Goal: Transaction & Acquisition: Purchase product/service

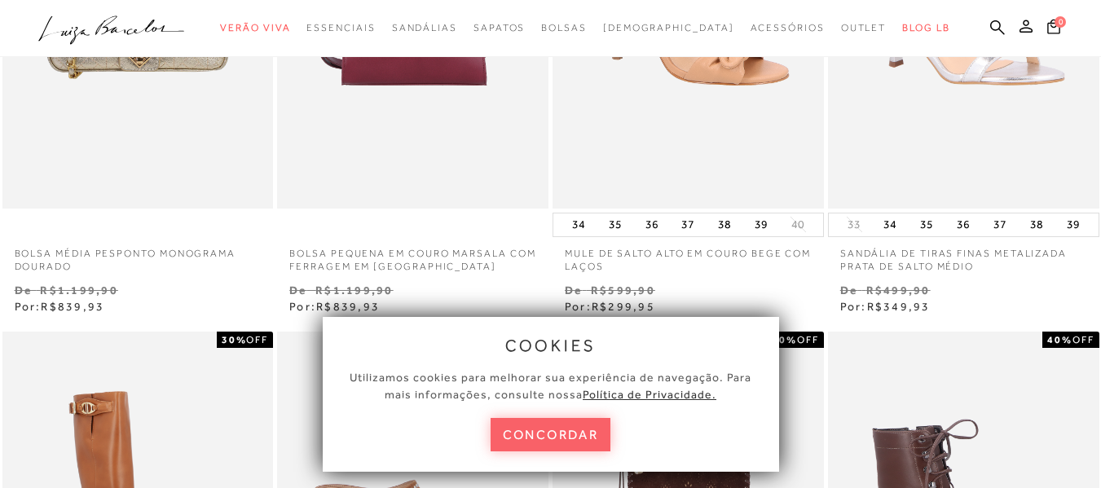
scroll to position [407, 0]
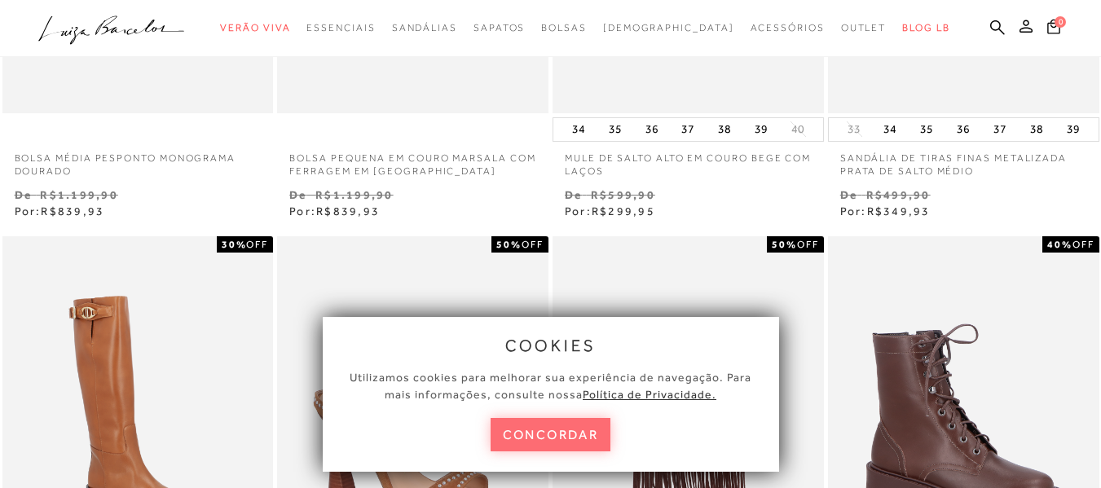
click at [583, 433] on button "concordar" at bounding box center [550, 434] width 121 height 33
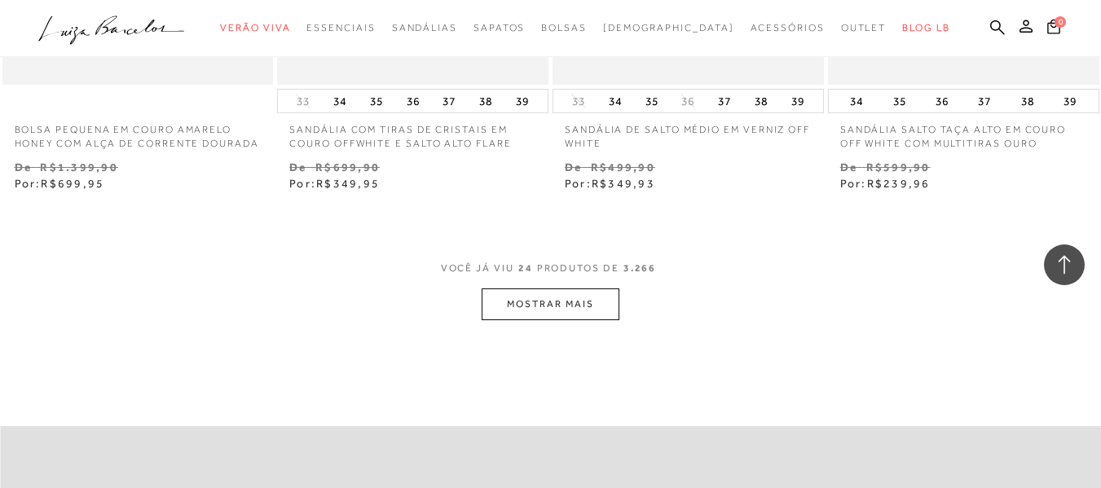
scroll to position [3177, 0]
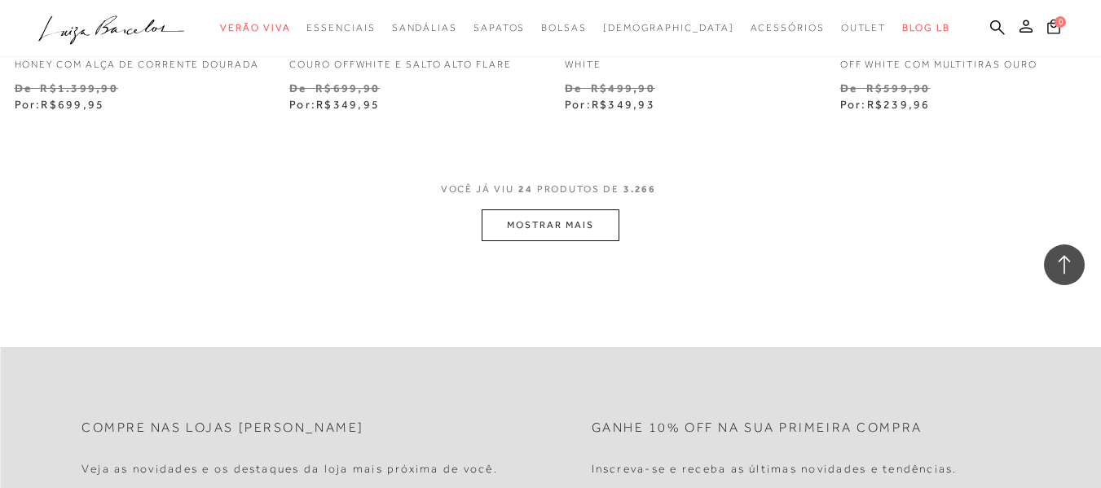
click at [564, 240] on button "MOSTRAR MAIS" at bounding box center [549, 225] width 137 height 32
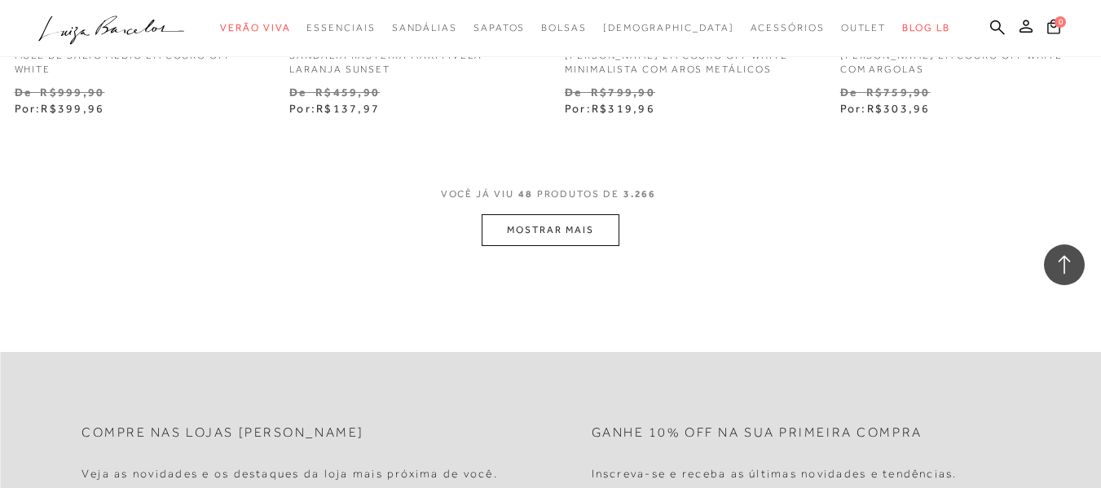
scroll to position [6355, 0]
click at [539, 236] on button "MOSTRAR MAIS" at bounding box center [549, 227] width 137 height 32
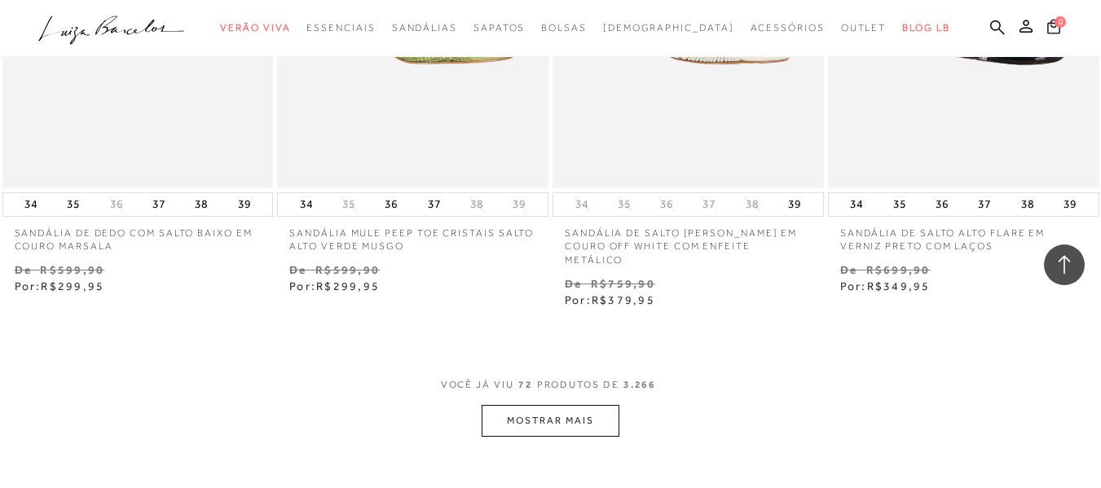
scroll to position [9369, 0]
click at [534, 411] on button "MOSTRAR MAIS" at bounding box center [549, 418] width 137 height 32
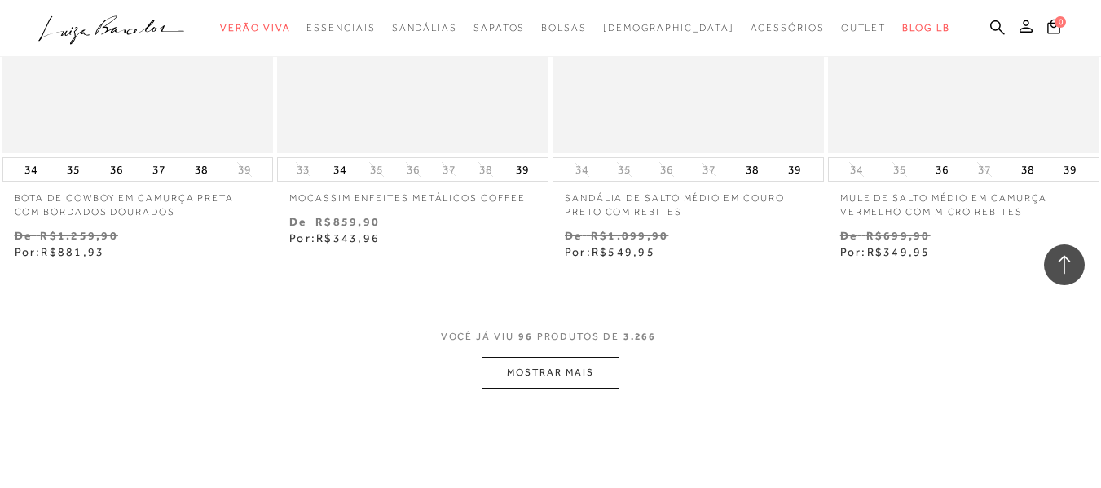
scroll to position [12709, 0]
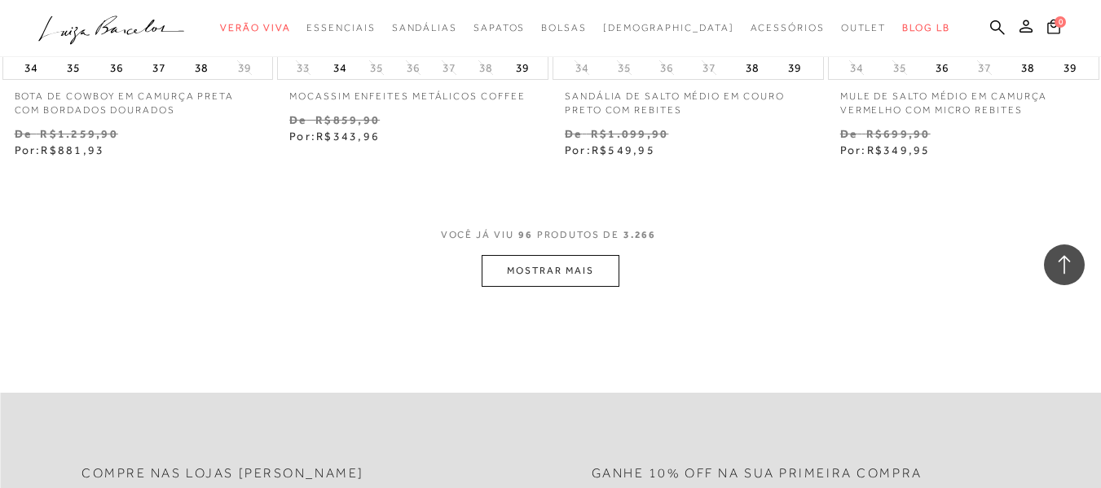
click at [562, 286] on button "MOSTRAR MAIS" at bounding box center [549, 271] width 137 height 32
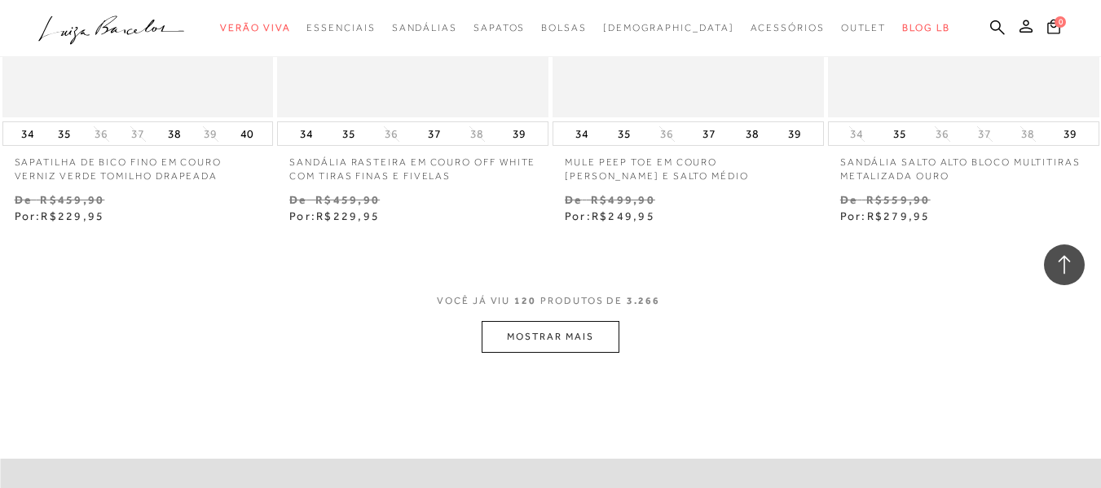
scroll to position [15886, 0]
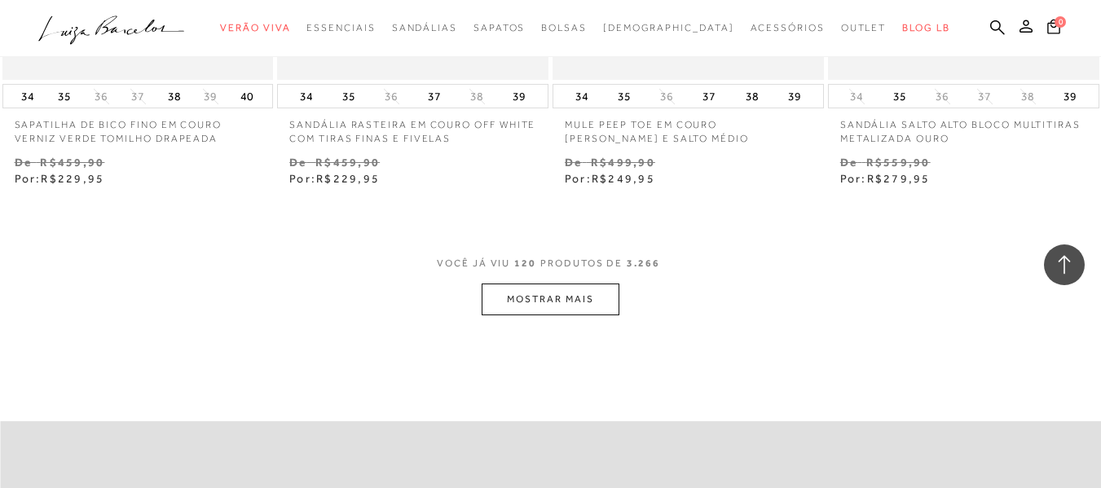
click at [548, 308] on button "MOSTRAR MAIS" at bounding box center [549, 300] width 137 height 32
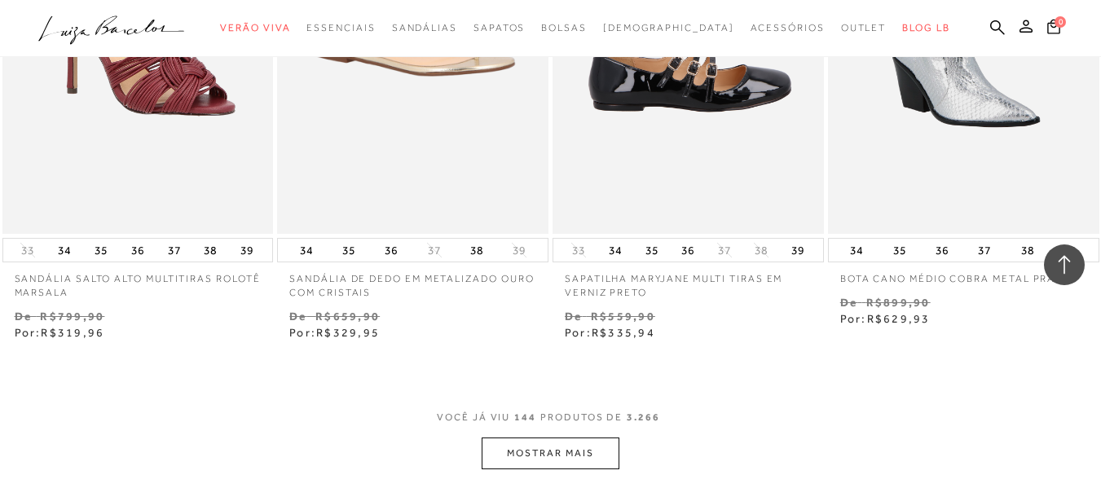
scroll to position [19064, 0]
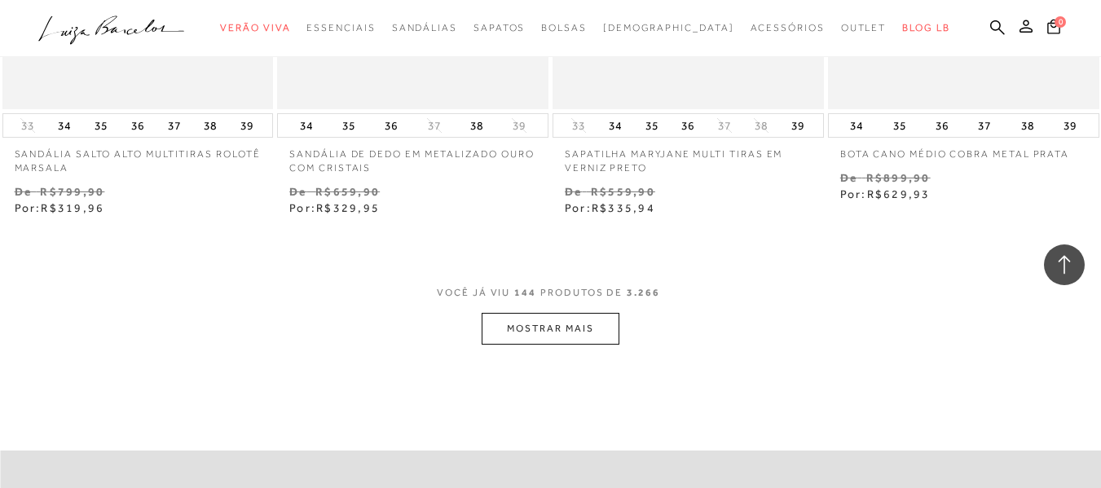
click at [549, 328] on button "MOSTRAR MAIS" at bounding box center [549, 329] width 137 height 32
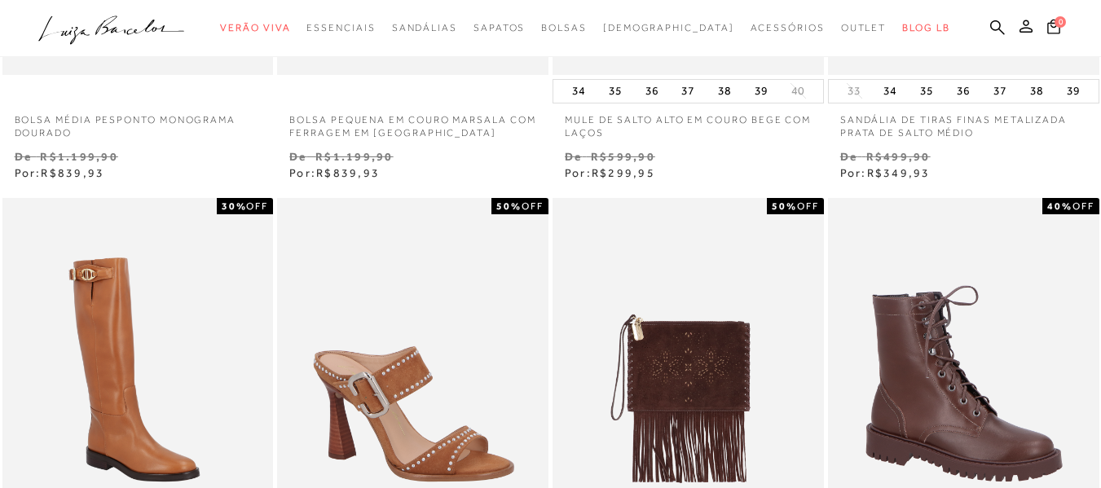
scroll to position [0, 0]
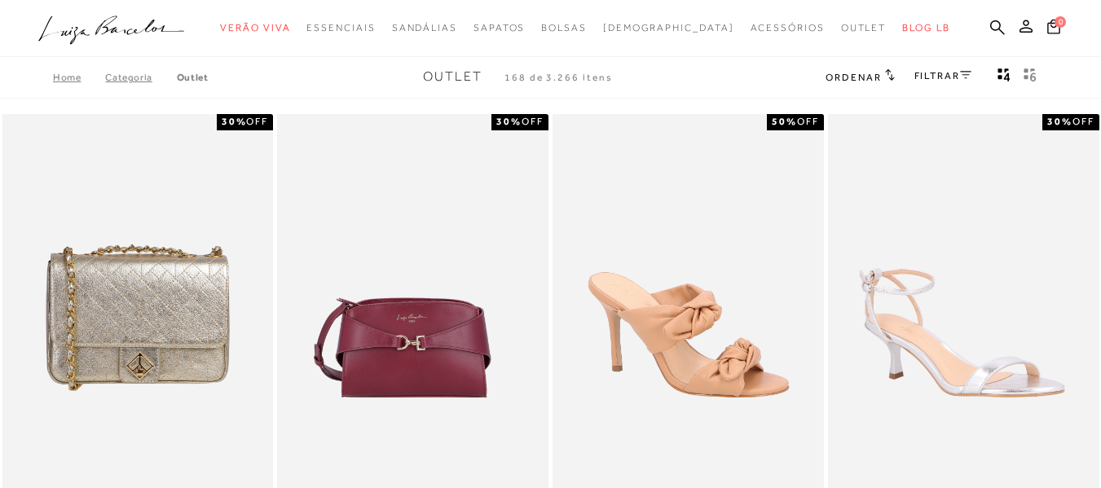
click at [934, 76] on link "FILTRAR" at bounding box center [942, 75] width 57 height 11
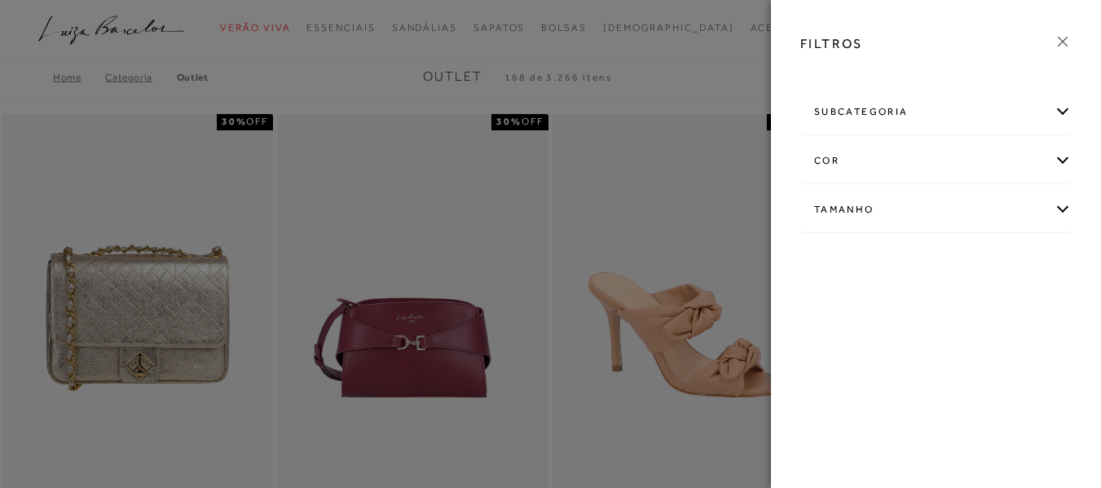
click at [921, 117] on div "subcategoria" at bounding box center [936, 111] width 270 height 43
click at [912, 161] on div "cor" at bounding box center [936, 160] width 270 height 43
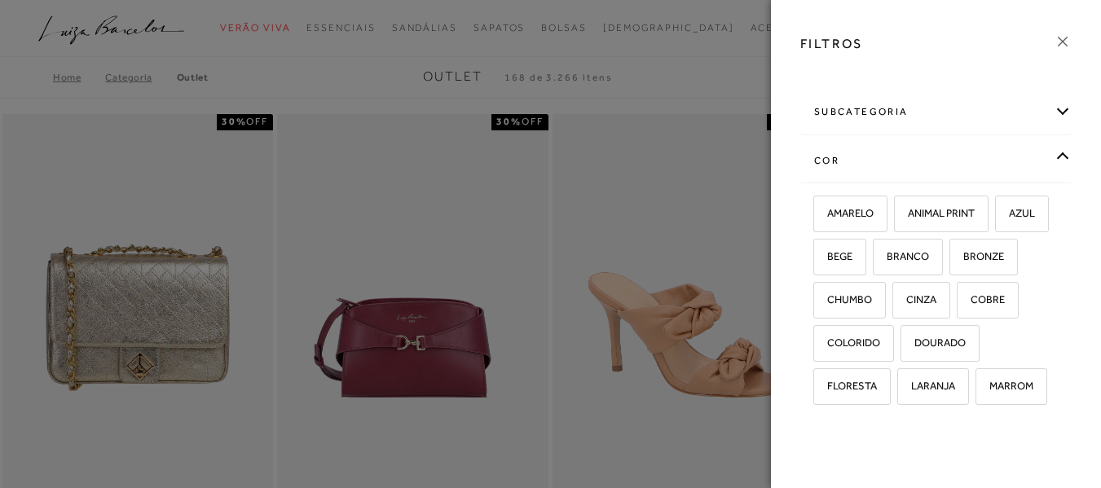
click at [912, 161] on div "cor" at bounding box center [936, 160] width 270 height 43
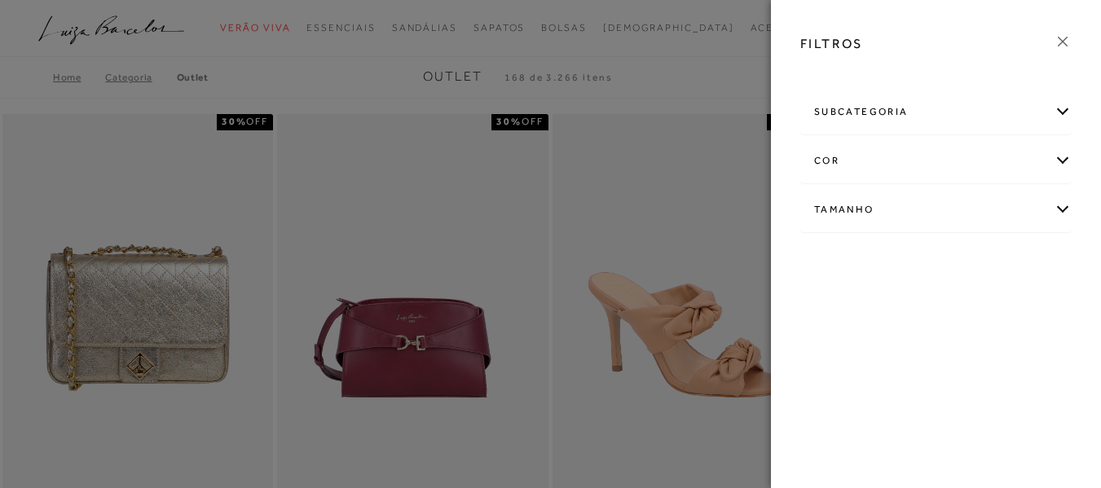
click at [920, 120] on div "subcategoria" at bounding box center [936, 111] width 270 height 43
click at [854, 152] on span "Modelo" at bounding box center [867, 156] width 33 height 12
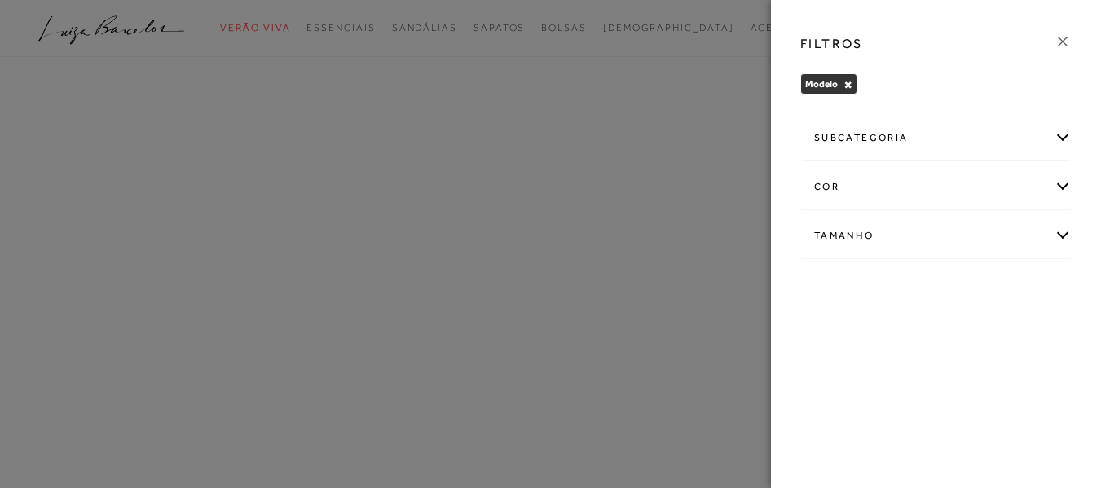
click at [886, 193] on div "cor" at bounding box center [936, 186] width 270 height 43
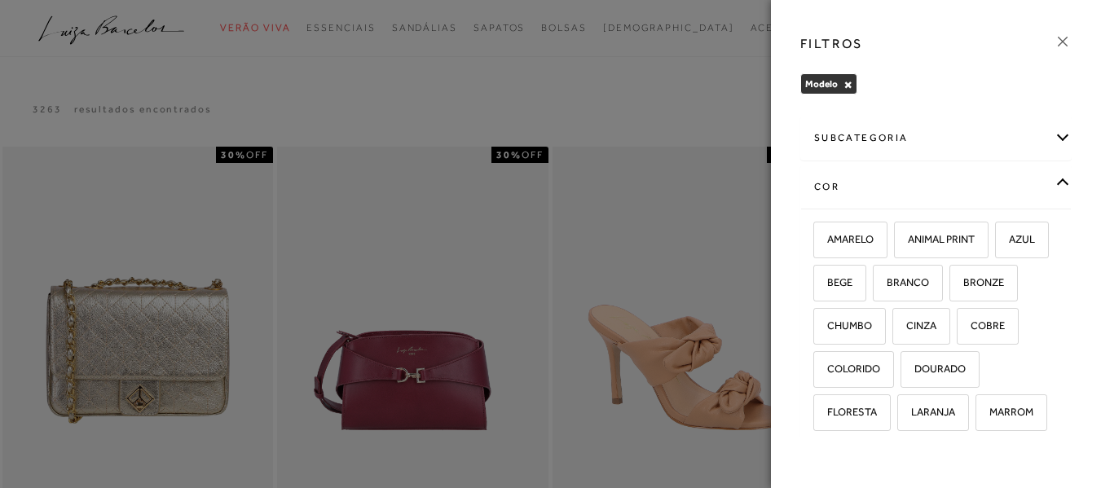
click at [972, 187] on div "cor" at bounding box center [936, 186] width 270 height 43
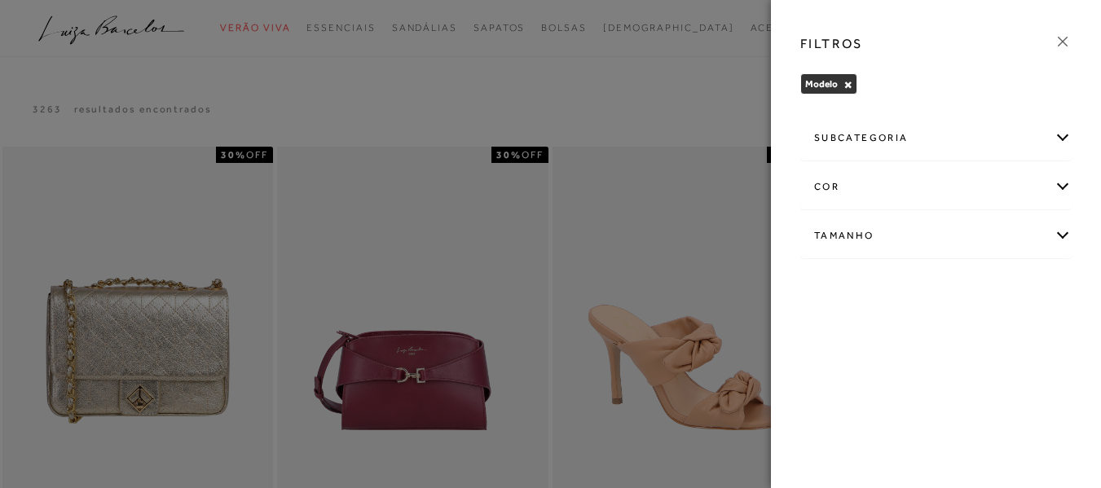
click at [966, 238] on div "Tamanho" at bounding box center [936, 235] width 270 height 43
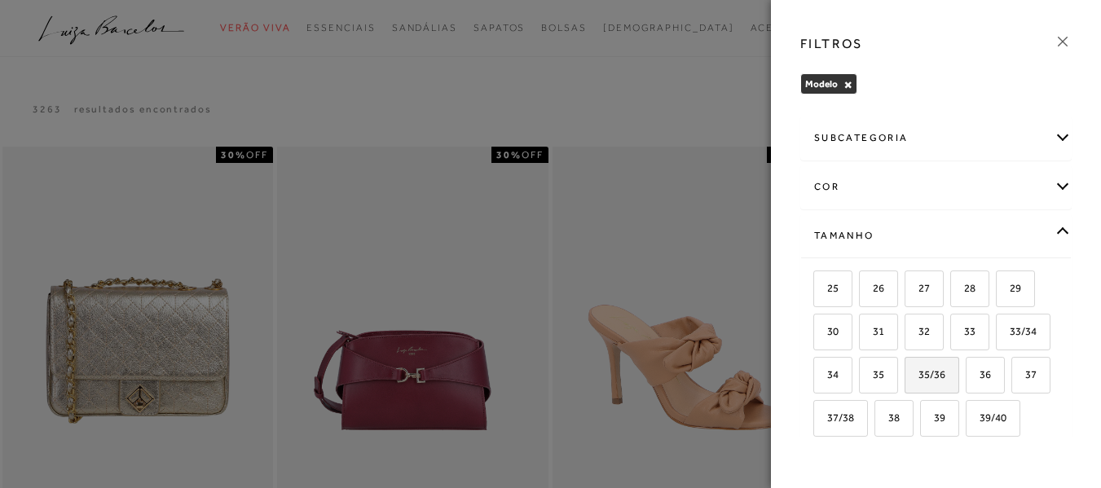
click at [945, 379] on span "35/36" at bounding box center [925, 374] width 39 height 12
click at [918, 379] on input "35/36" at bounding box center [910, 377] width 16 height 16
checkbox input "true"
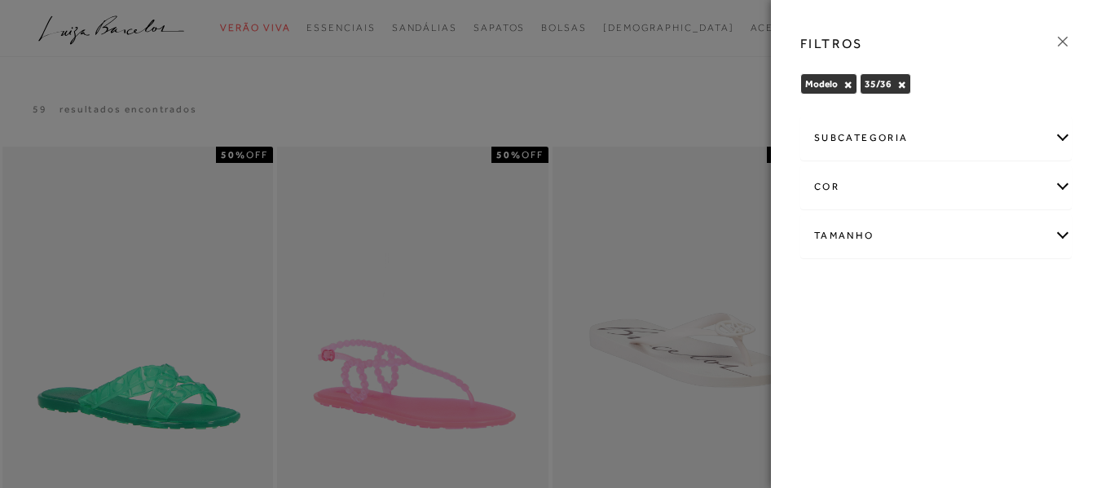
click at [905, 239] on div "Tamanho" at bounding box center [936, 235] width 270 height 43
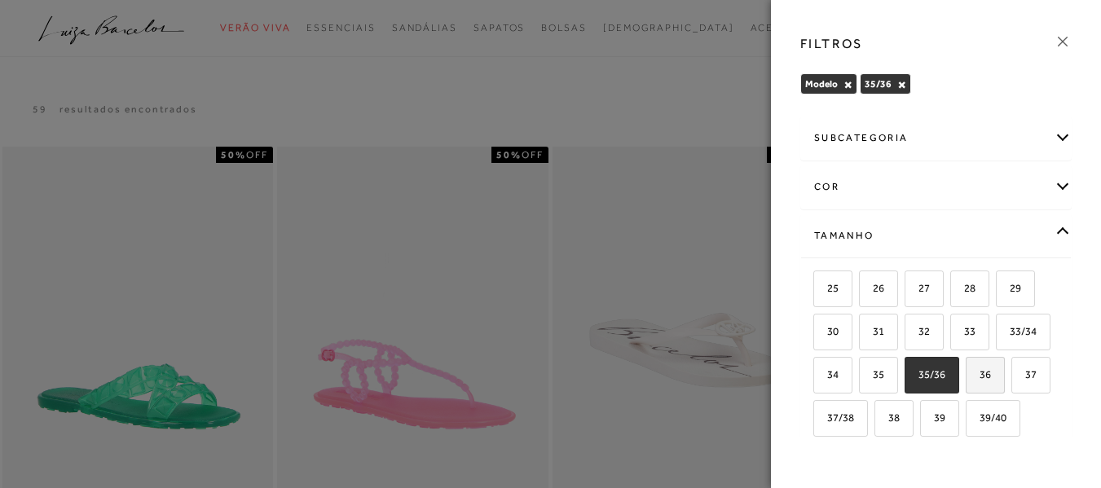
click at [966, 393] on label "36" at bounding box center [984, 375] width 37 height 35
click at [963, 385] on input "36" at bounding box center [971, 377] width 16 height 16
checkbox input "true"
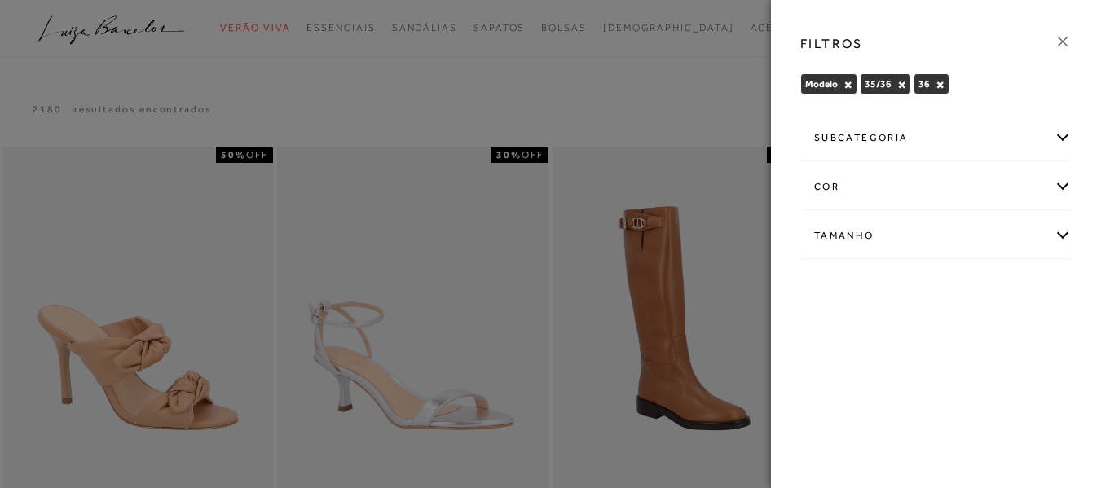
click at [802, 231] on div "Tamanho" at bounding box center [936, 235] width 270 height 43
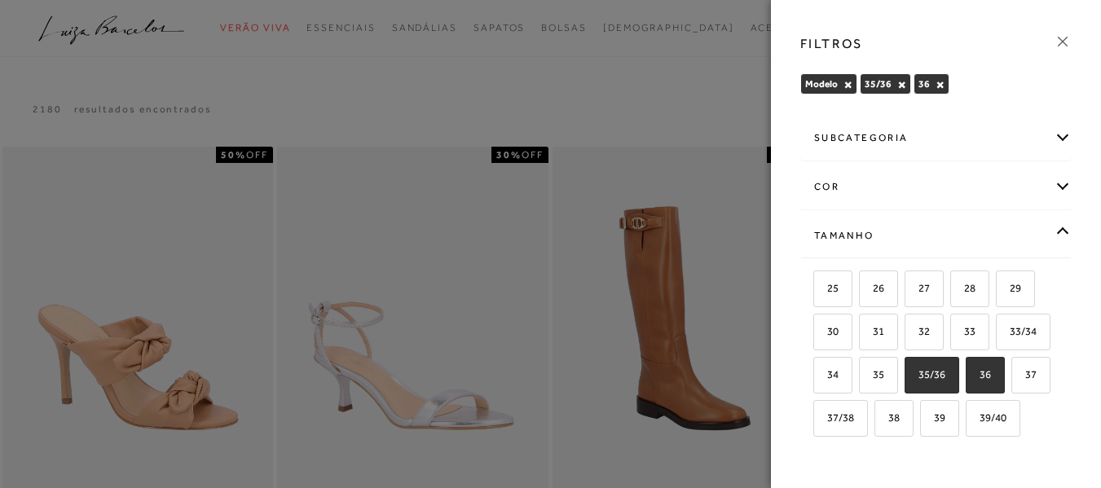
click at [788, 172] on div "subcategoria Botas Mules Rasteiras Sandálias cor -" at bounding box center [935, 274] width 297 height 325
click at [1062, 45] on icon at bounding box center [1062, 42] width 18 height 18
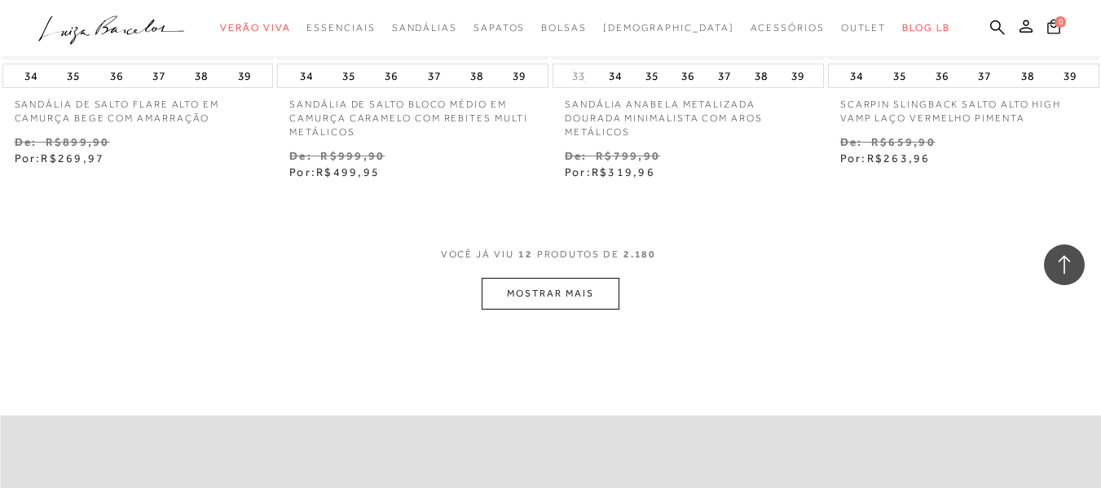
scroll to position [1548, 0]
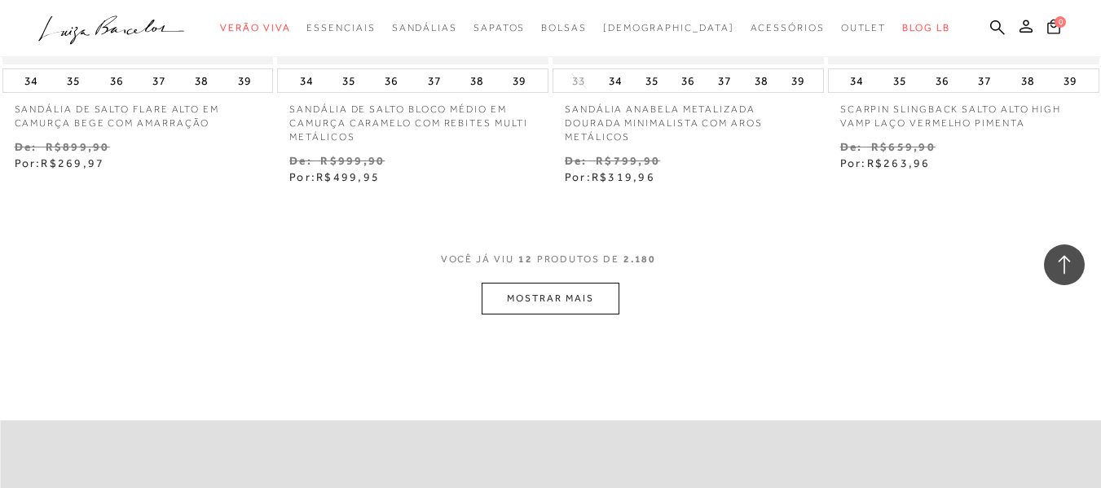
click at [578, 305] on button "MOSTRAR MAIS" at bounding box center [549, 299] width 137 height 32
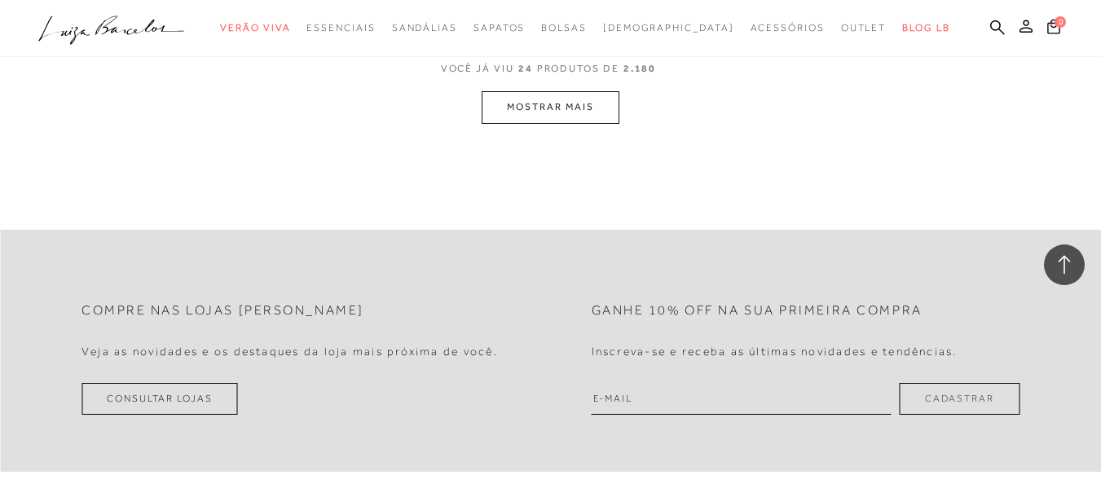
scroll to position [3340, 0]
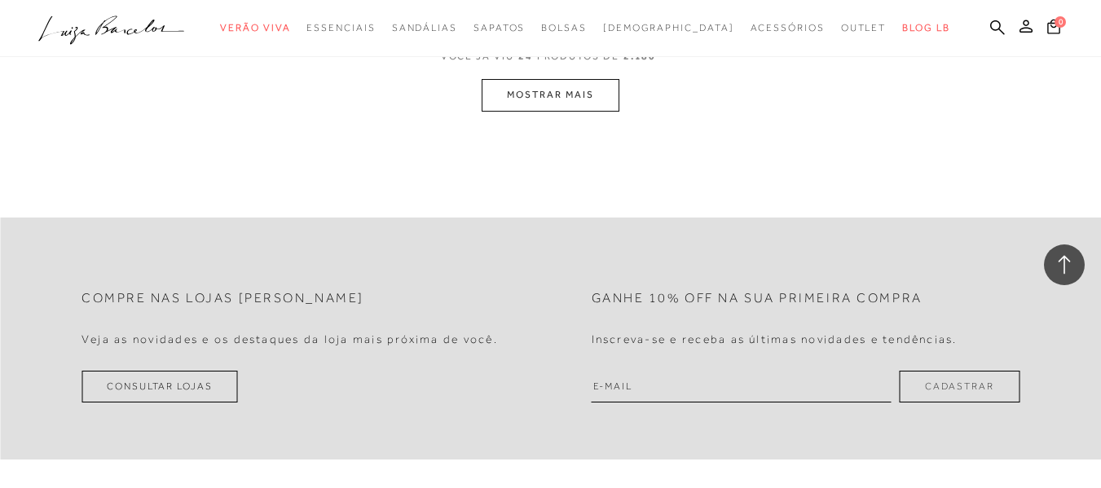
click at [596, 102] on button "MOSTRAR MAIS" at bounding box center [549, 95] width 137 height 32
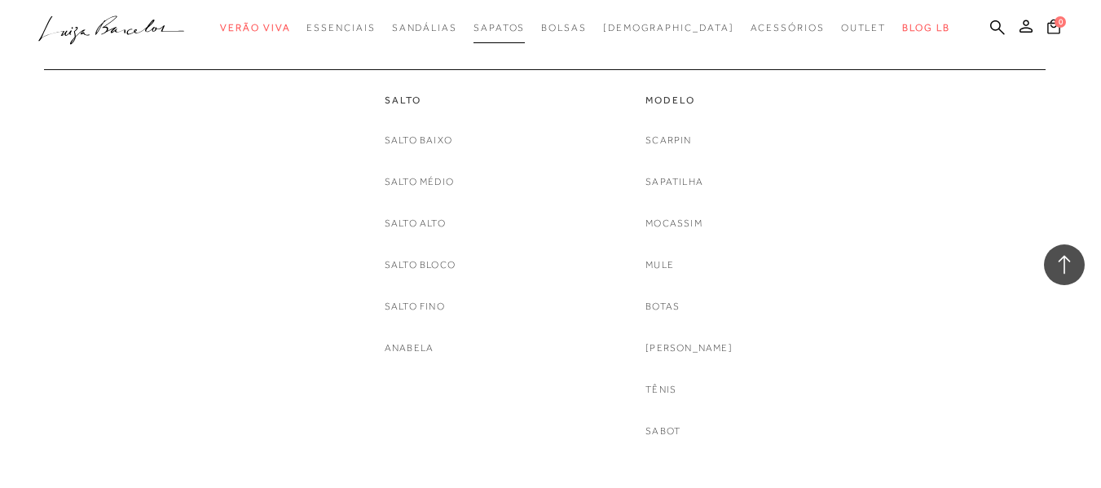
scroll to position [3747, 0]
click at [675, 393] on link "Tênis" at bounding box center [660, 389] width 31 height 17
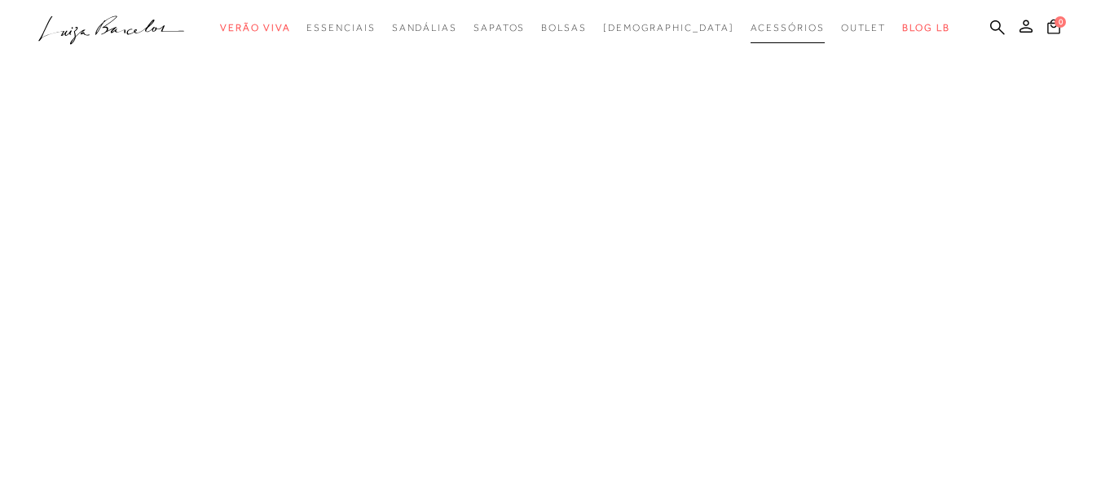
scroll to position [178, 0]
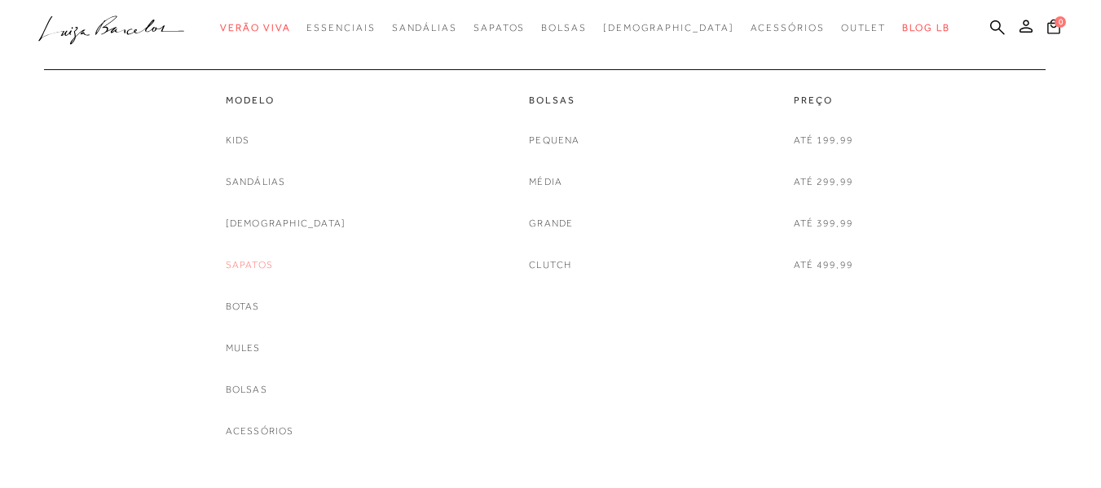
click at [273, 264] on link "Sapatos" at bounding box center [249, 265] width 47 height 17
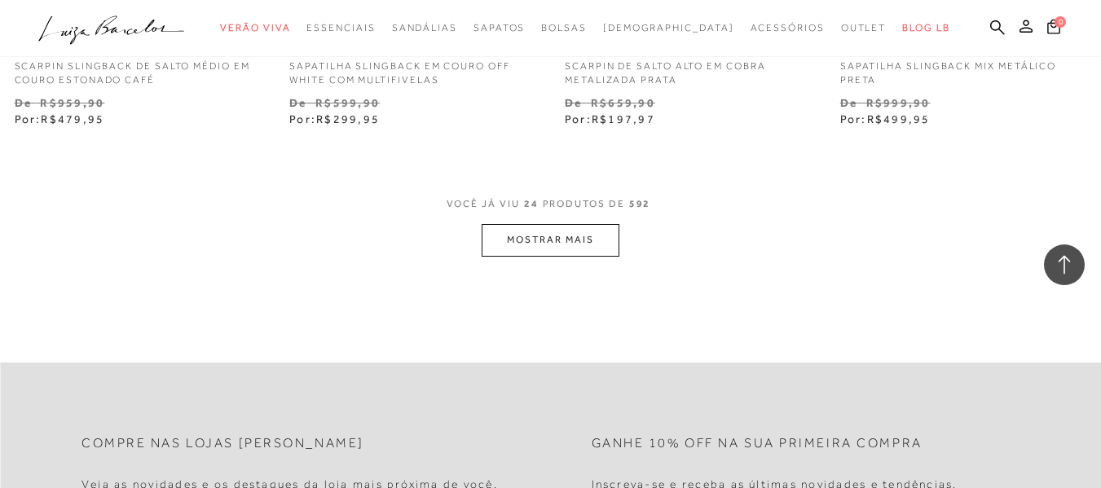
scroll to position [3177, 0]
click at [549, 227] on button "MOSTRAR MAIS" at bounding box center [549, 238] width 137 height 32
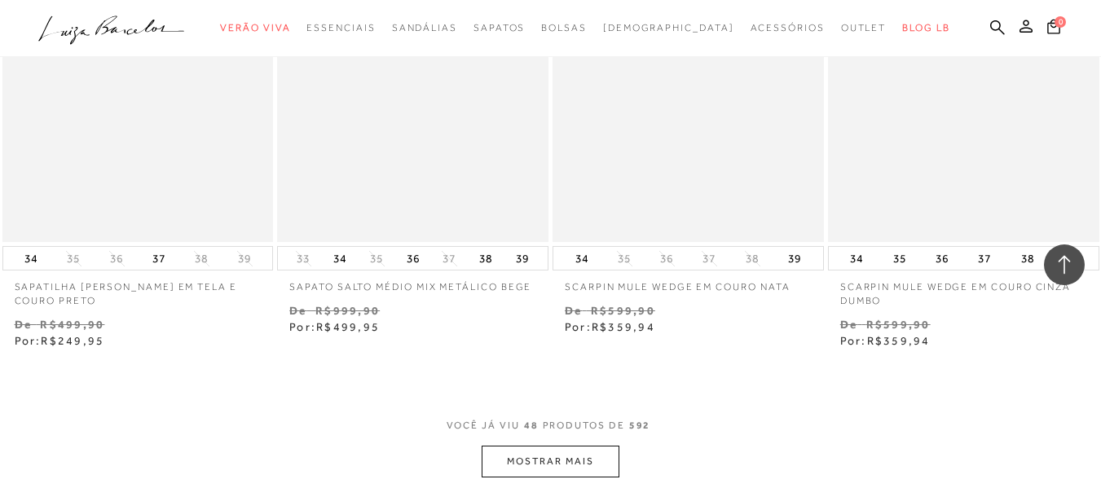
scroll to position [6273, 0]
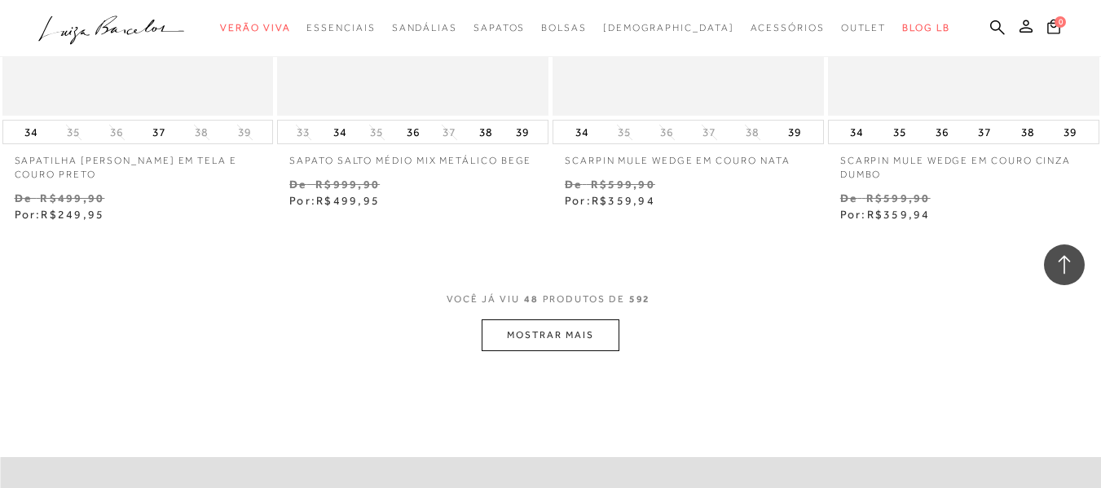
click at [581, 319] on button "MOSTRAR MAIS" at bounding box center [549, 335] width 137 height 32
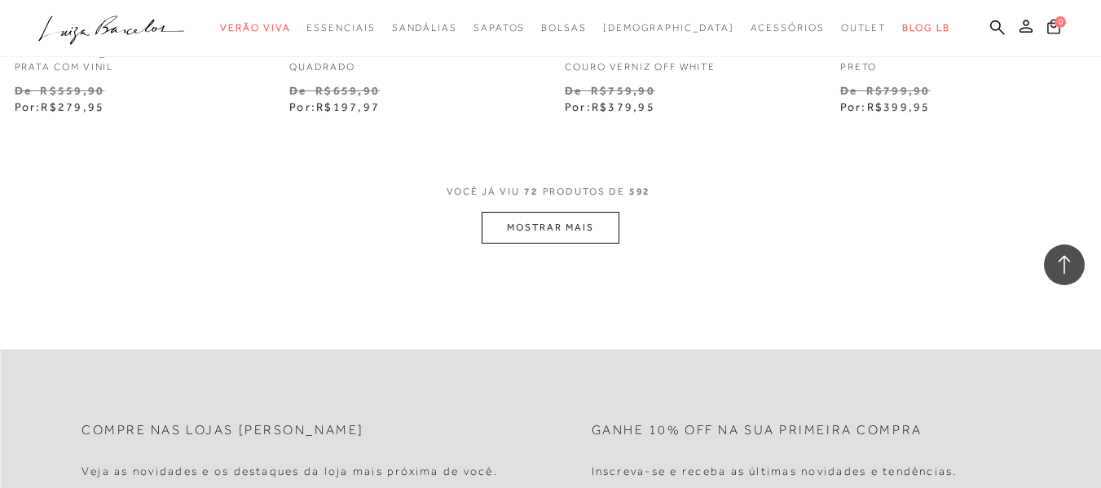
scroll to position [9613, 0]
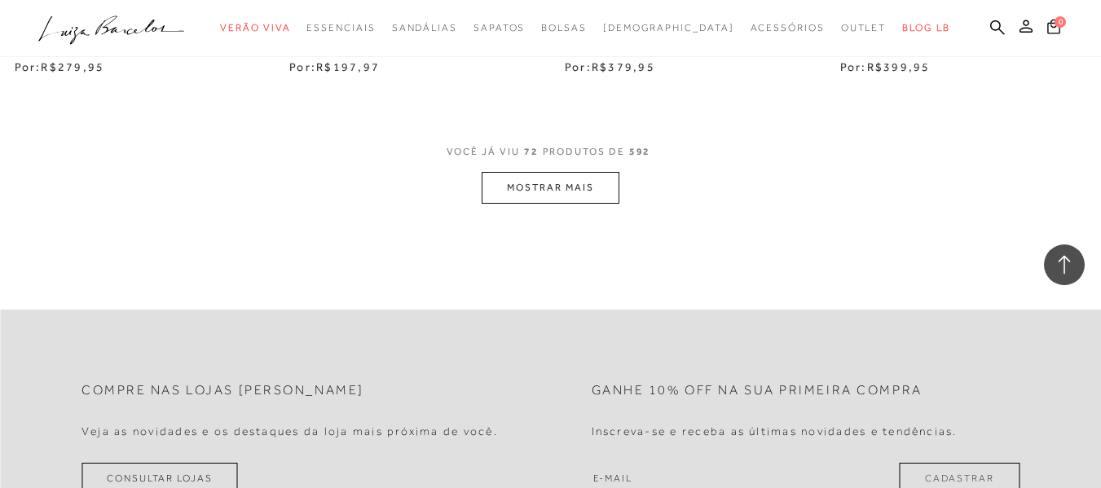
click at [542, 185] on button "MOSTRAR MAIS" at bounding box center [549, 188] width 137 height 32
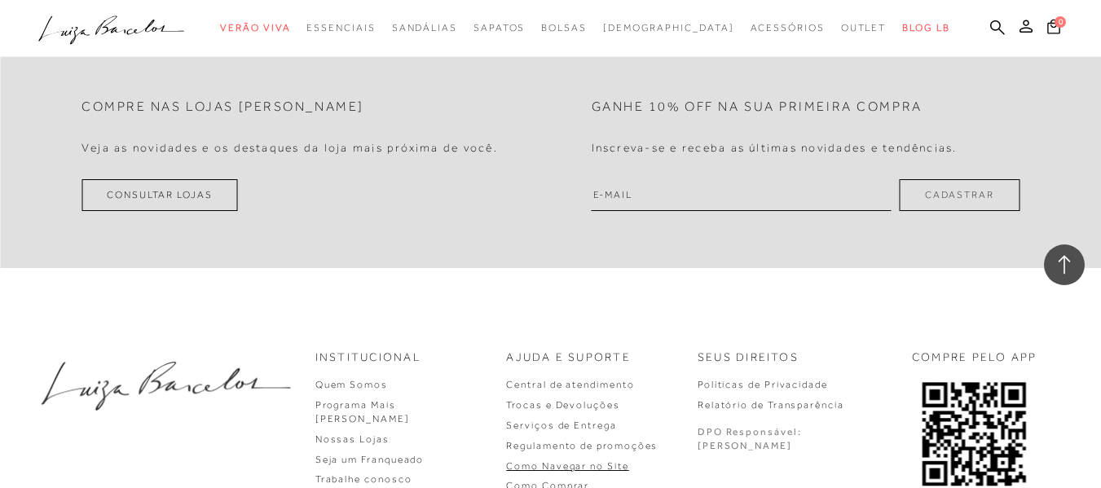
scroll to position [13220, 0]
